Goal: Transaction & Acquisition: Purchase product/service

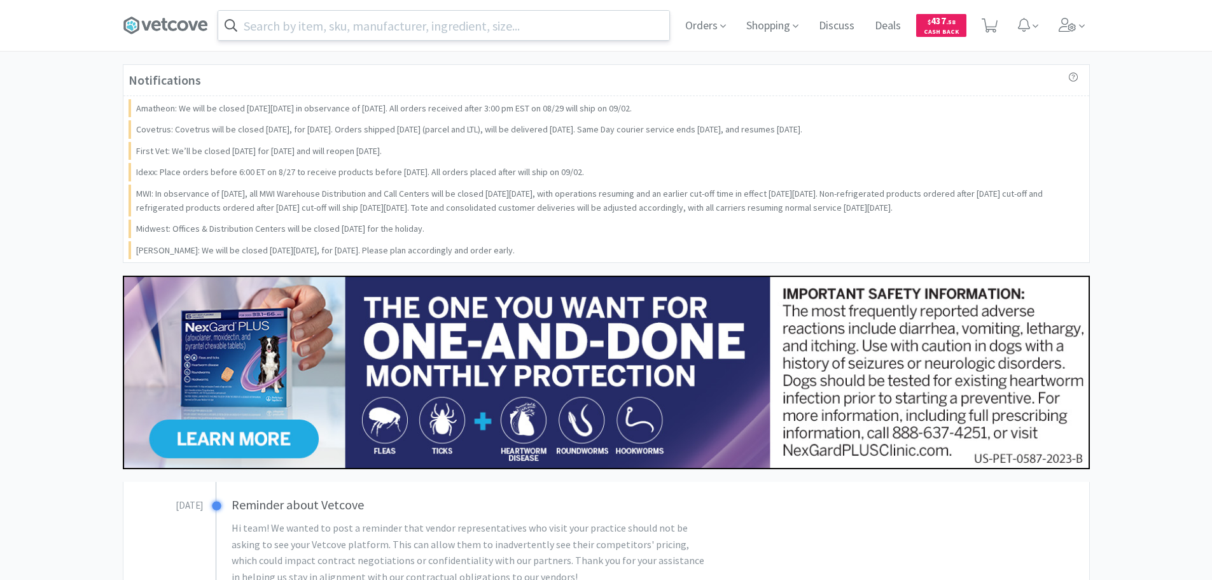
click at [520, 28] on input "text" at bounding box center [443, 25] width 451 height 29
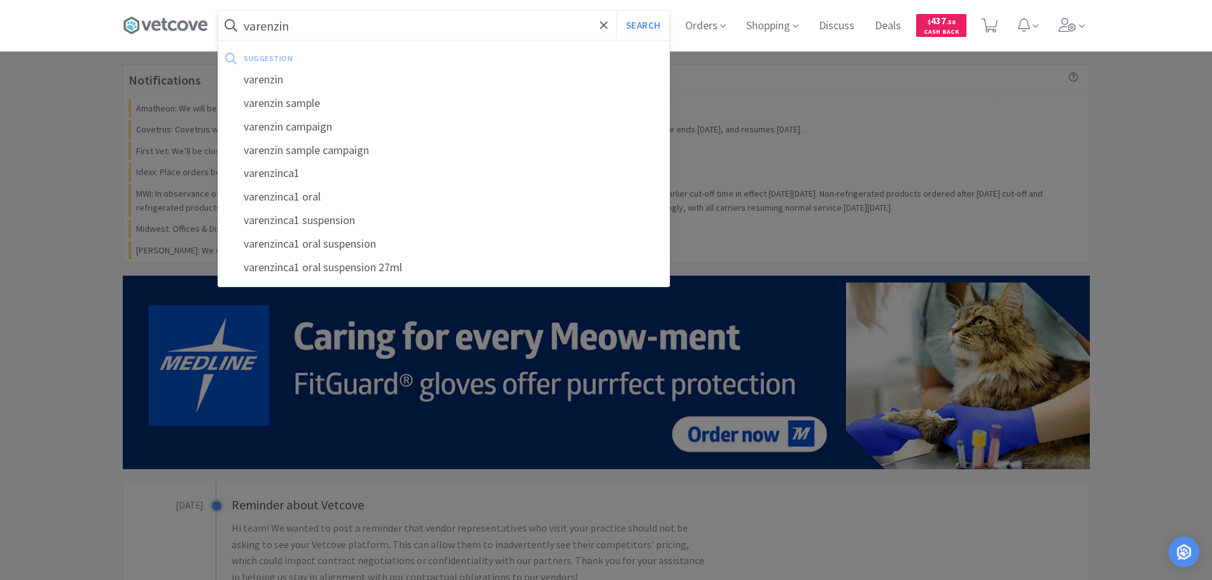
type input "varenzin"
click at [616, 11] on button "Search" at bounding box center [642, 25] width 53 height 29
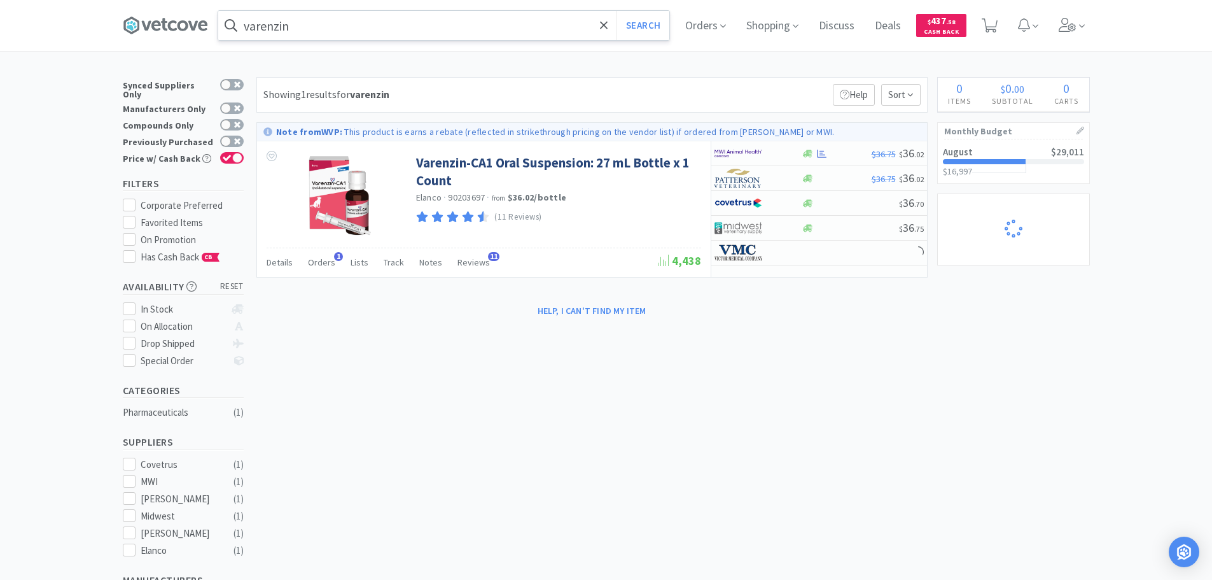
select select "1"
click at [381, 32] on input "varenzin" at bounding box center [443, 25] width 451 height 29
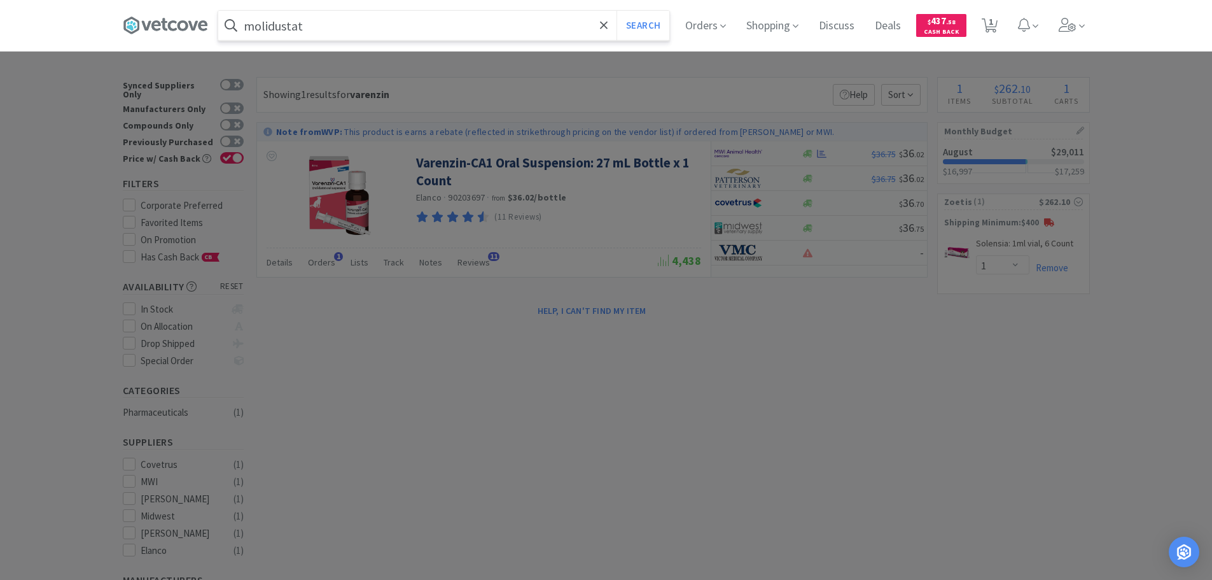
type input "molidustat"
click at [616, 11] on button "Search" at bounding box center [642, 25] width 53 height 29
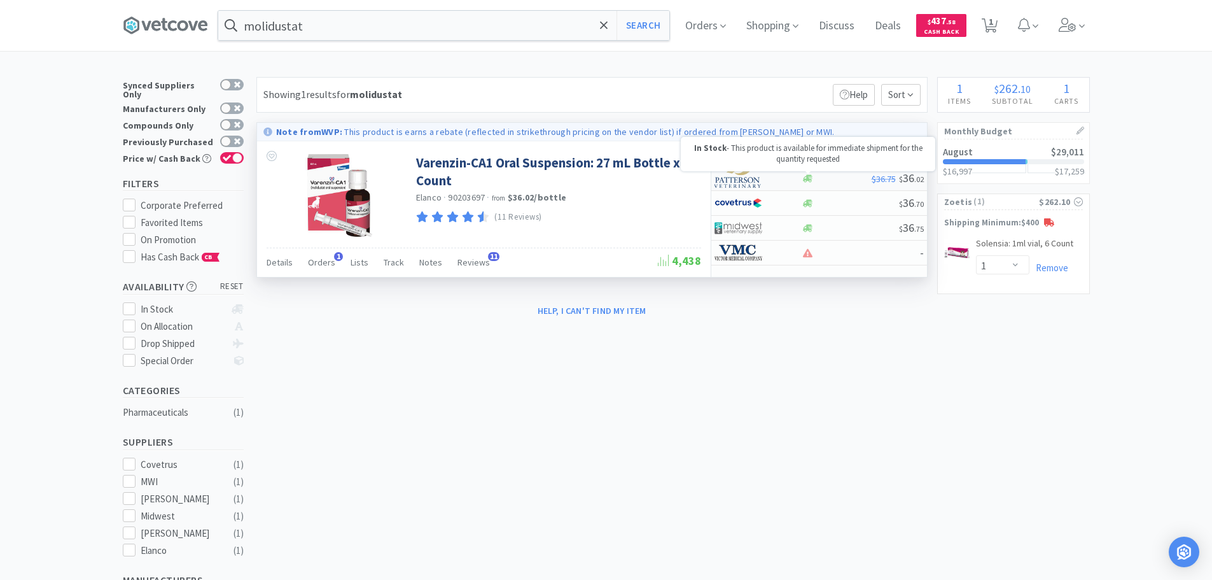
click at [811, 177] on icon at bounding box center [808, 179] width 10 height 10
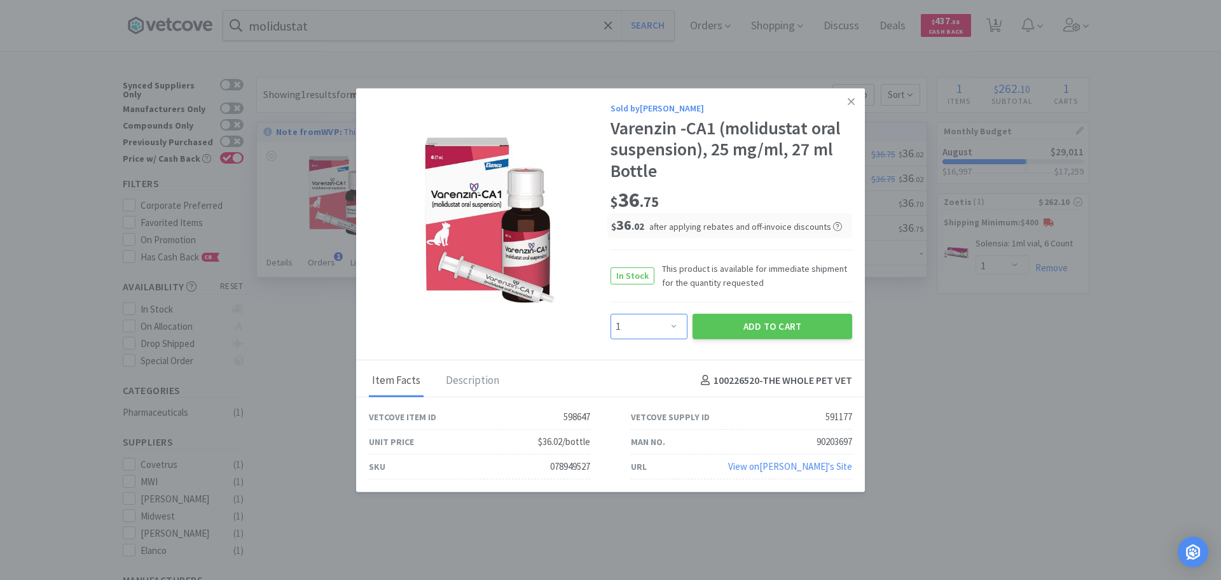
click at [678, 321] on select "Enter Quantity 1 2 3 4 5 6 7 8 9 10 11 12 13 14 15 16 17 18 19 20 Enter Quantity" at bounding box center [649, 325] width 77 height 25
select select "2"
click at [611, 313] on select "Enter Quantity 1 2 3 4 5 6 7 8 9 10 11 12 13 14 15 16 17 18 19 20 Enter Quantity" at bounding box center [649, 325] width 77 height 25
drag, startPoint x: 776, startPoint y: 324, endPoint x: 810, endPoint y: 302, distance: 40.9
click at [776, 324] on button "Add to Cart" at bounding box center [773, 325] width 160 height 25
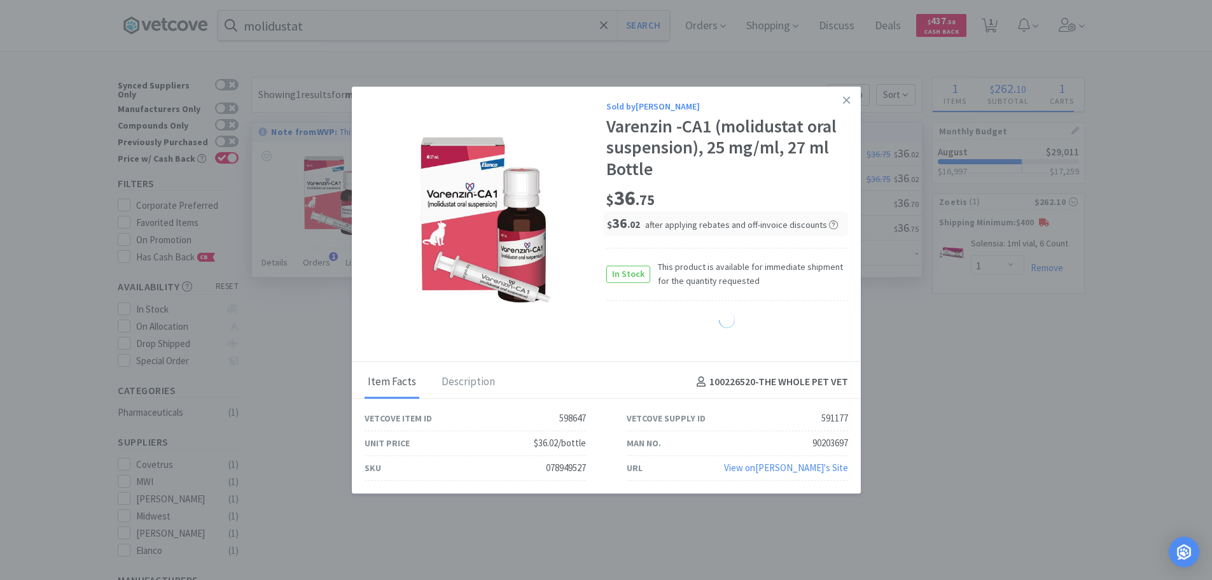
select select "2"
